Goal: Contribute content: Add original content to the website for others to see

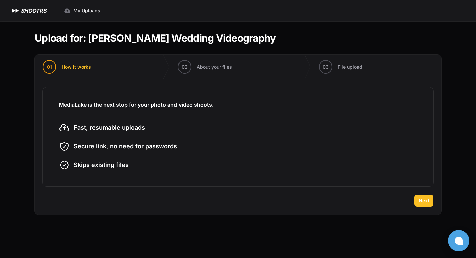
click at [425, 196] on button "Next" at bounding box center [423, 200] width 19 height 12
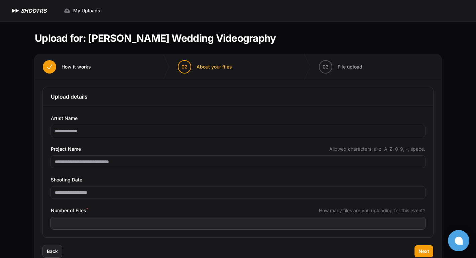
scroll to position [18, 0]
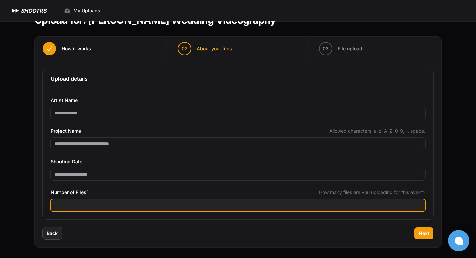
click at [116, 200] on input "Number of Files *" at bounding box center [238, 205] width 374 height 12
type input "***"
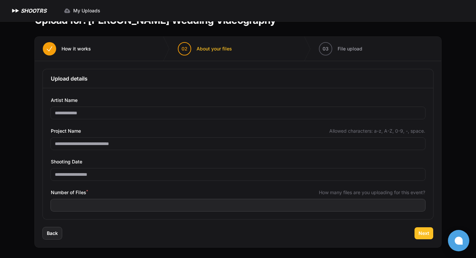
click at [419, 232] on span "Next" at bounding box center [423, 233] width 11 height 7
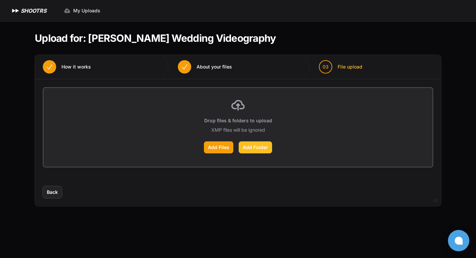
click at [249, 149] on label "Add Folder" at bounding box center [255, 147] width 33 height 12
click at [0, 0] on input "Add Folder" at bounding box center [0, 0] width 0 height 0
